Goal: Navigation & Orientation: Find specific page/section

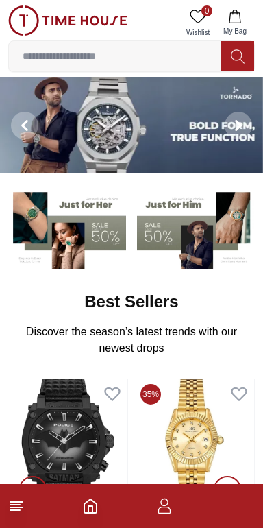
click at [167, 511] on icon "button" at bounding box center [164, 506] width 16 height 16
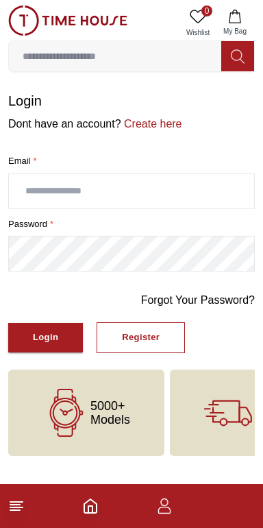
click at [28, 206] on input "text" at bounding box center [132, 191] width 246 height 34
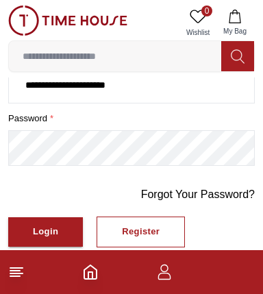
scroll to position [107, 0]
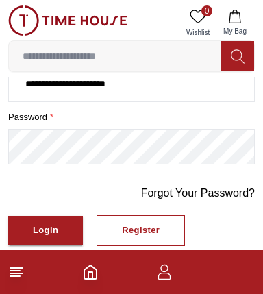
type input "**********"
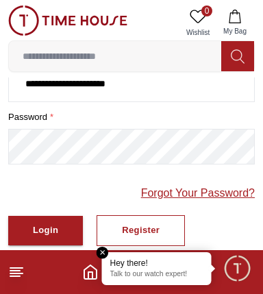
click at [141, 202] on link "Forgot Your Password?" at bounding box center [198, 193] width 114 height 16
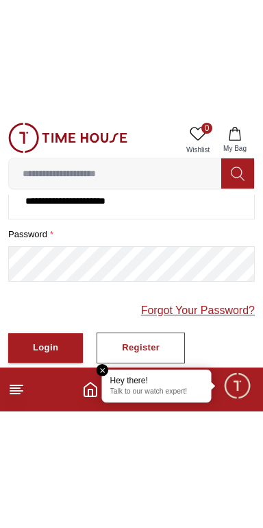
scroll to position [12, 0]
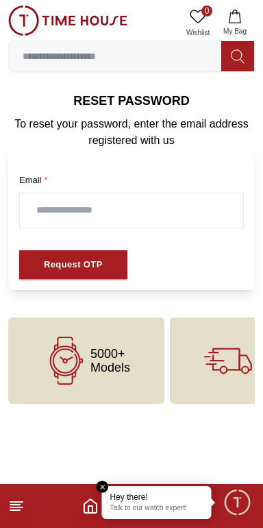
click at [53, 228] on input "text" at bounding box center [132, 210] width 224 height 34
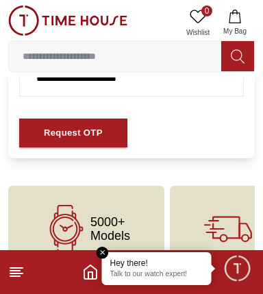
scroll to position [132, 0]
click at [62, 141] on div "Request OTP" at bounding box center [73, 134] width 59 height 16
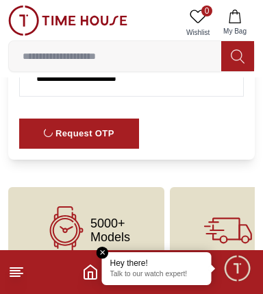
scroll to position [0, 0]
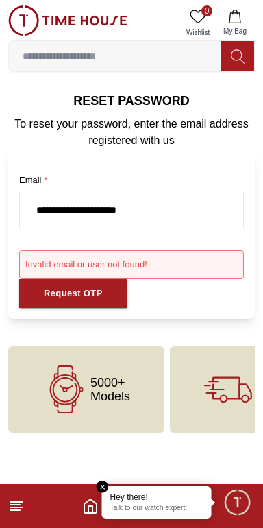
click at [196, 227] on input "**********" at bounding box center [132, 210] width 224 height 34
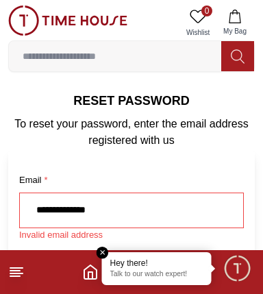
type input "**********"
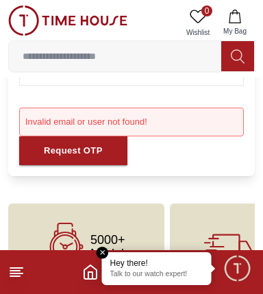
scroll to position [144, 0]
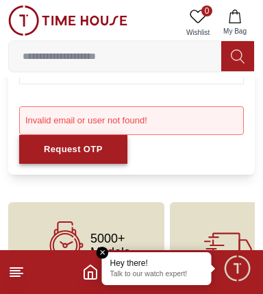
click at [71, 158] on div "Request OTP" at bounding box center [73, 150] width 59 height 16
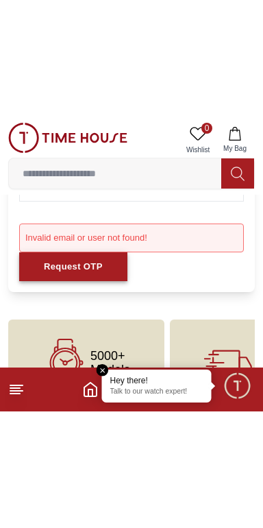
scroll to position [0, 0]
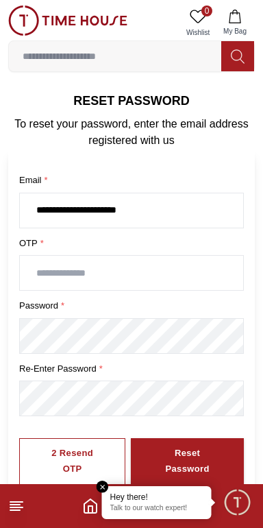
click at [85, 290] on input "text" at bounding box center [132, 273] width 224 height 34
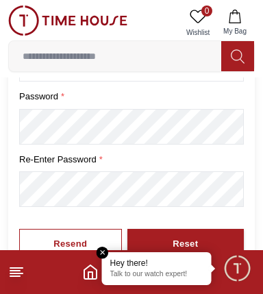
scroll to position [209, 0]
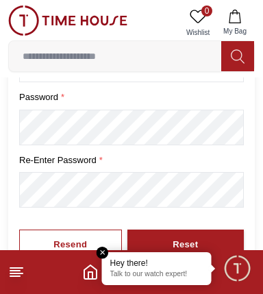
type input "****"
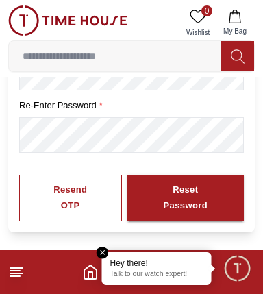
scroll to position [302, 0]
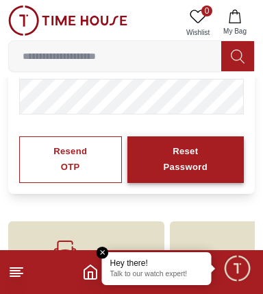
click at [206, 176] on div "Reset Password" at bounding box center [185, 160] width 67 height 32
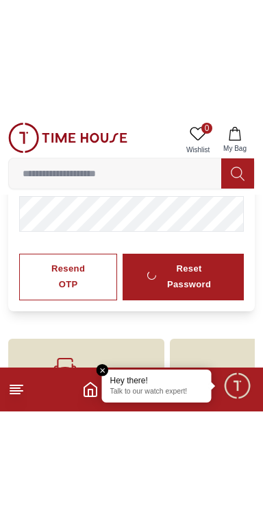
scroll to position [177, 0]
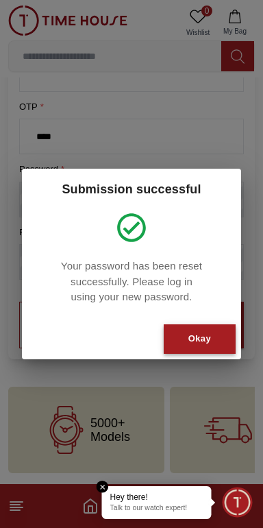
click at [201, 347] on div "Okay" at bounding box center [200, 339] width 23 height 16
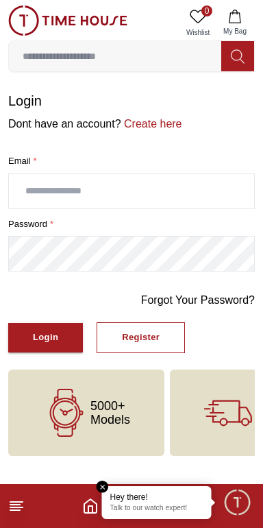
click at [46, 206] on input "text" at bounding box center [132, 191] width 246 height 34
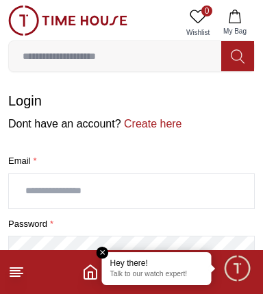
click at [11, 196] on input "text" at bounding box center [132, 191] width 246 height 34
click at [32, 204] on input "text" at bounding box center [132, 191] width 246 height 34
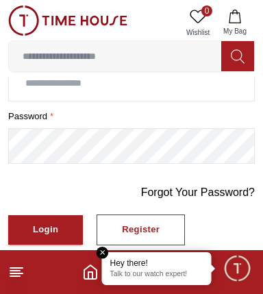
scroll to position [246, 0]
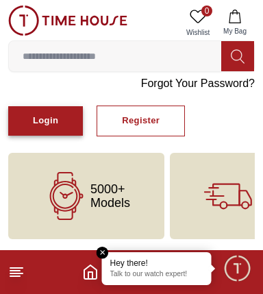
click at [40, 126] on div "Login" at bounding box center [45, 121] width 25 height 16
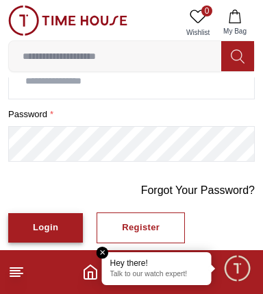
scroll to position [60, 0]
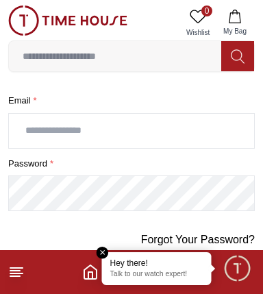
click at [34, 148] on input "text" at bounding box center [132, 131] width 246 height 34
type input "**********"
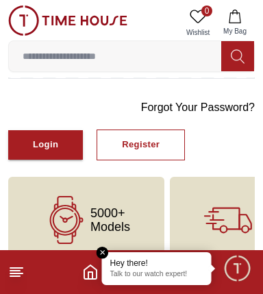
scroll to position [200, 0]
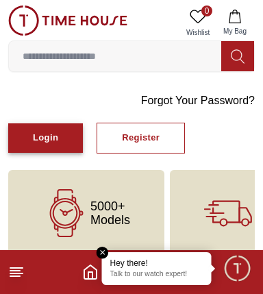
click at [45, 146] on div "Login" at bounding box center [45, 138] width 25 height 16
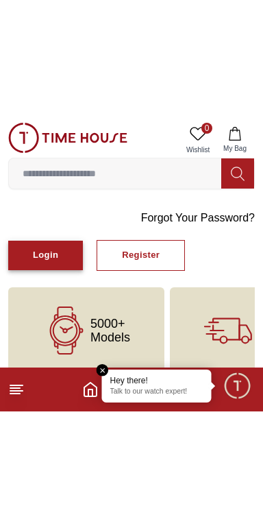
scroll to position [12, 0]
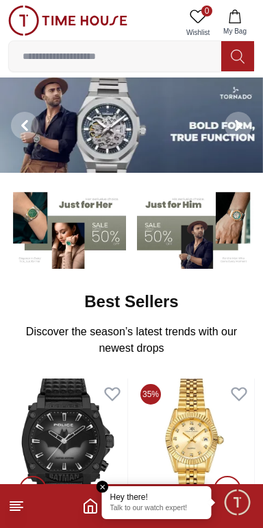
click at [97, 485] on em "Close tooltip" at bounding box center [103, 487] width 12 height 12
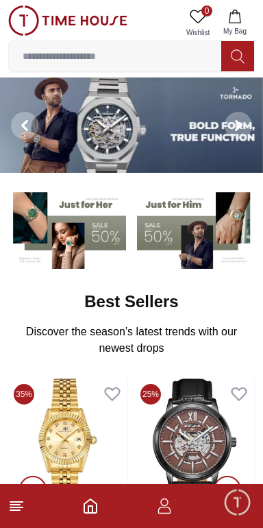
click at [19, 502] on line at bounding box center [16, 502] width 12 height 0
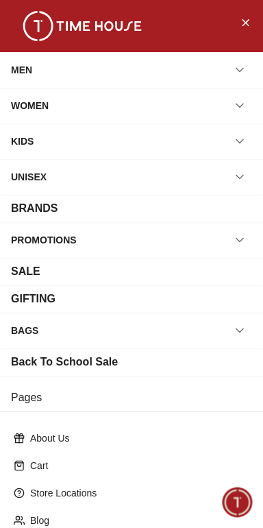
click at [11, 110] on div "WOMEN" at bounding box center [30, 105] width 38 height 25
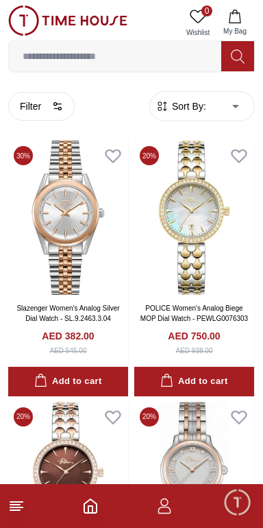
click at [19, 505] on line at bounding box center [15, 505] width 10 height 0
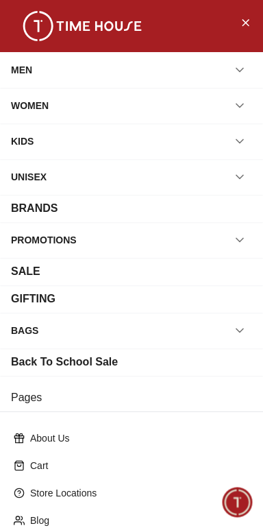
click at [248, 104] on button "button" at bounding box center [240, 105] width 25 height 25
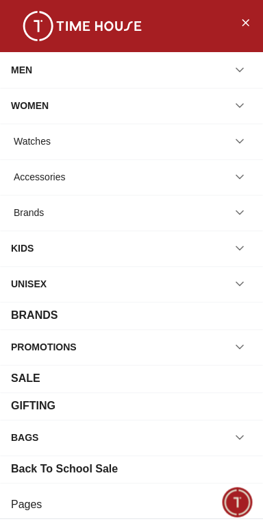
click at [65, 185] on div "Accessories" at bounding box center [39, 177] width 51 height 25
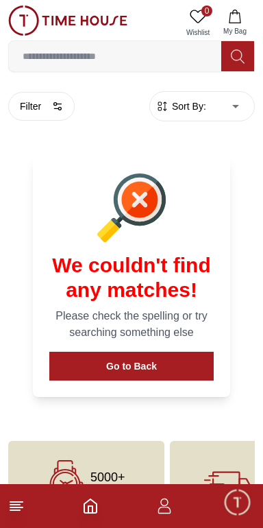
click at [14, 510] on line at bounding box center [15, 510] width 10 height 0
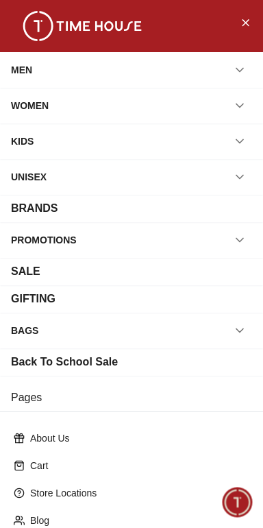
click at [37, 239] on div "PROMOTIONS" at bounding box center [44, 240] width 66 height 25
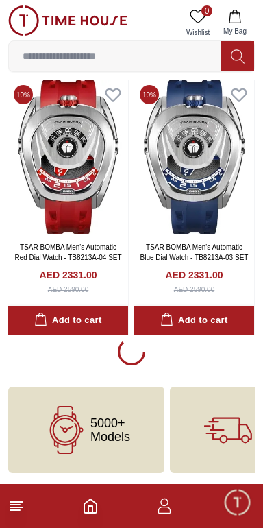
scroll to position [2468, 0]
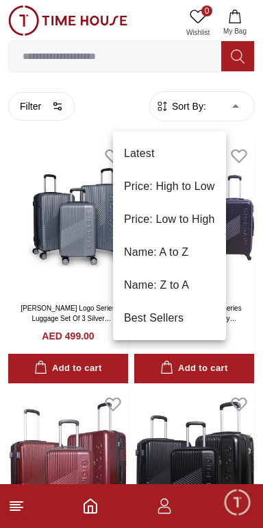
click at [126, 186] on li "Price: High to Low" at bounding box center [169, 186] width 113 height 33
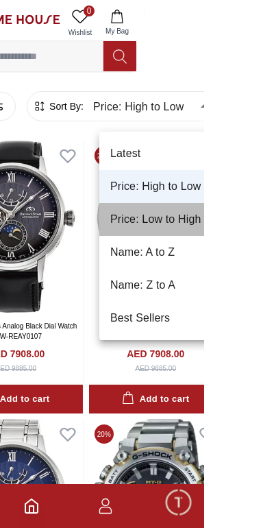
click at [211, 215] on li "Price: Low to High" at bounding box center [233, 219] width 150 height 33
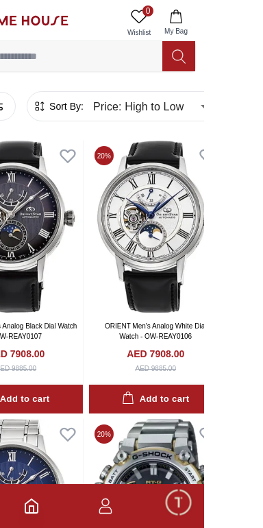
type input "*"
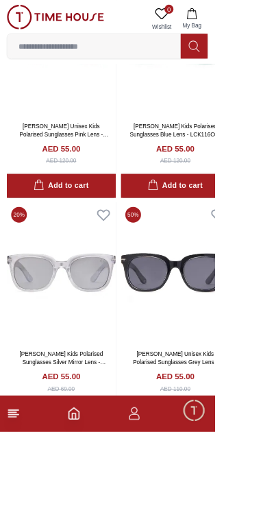
scroll to position [6038, 0]
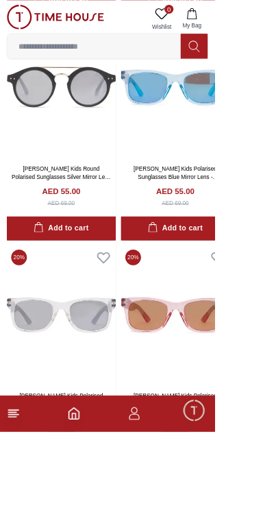
scroll to position [4024, 0]
